Goal: Task Accomplishment & Management: Manage account settings

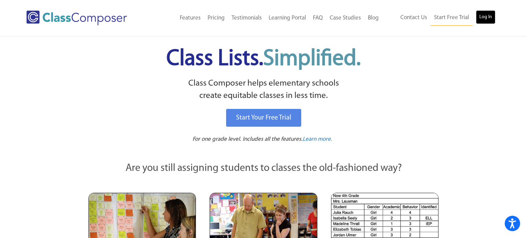
click at [484, 21] on link "Log In" at bounding box center [486, 17] width 20 height 14
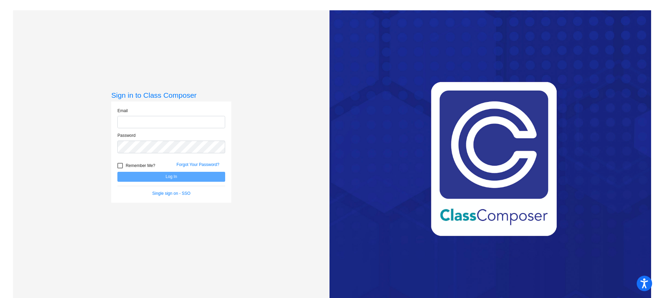
type input "hummelv@harrisontwp.k12.nj.us"
click at [202, 174] on button "Log In" at bounding box center [171, 177] width 108 height 10
